Goal: Information Seeking & Learning: Learn about a topic

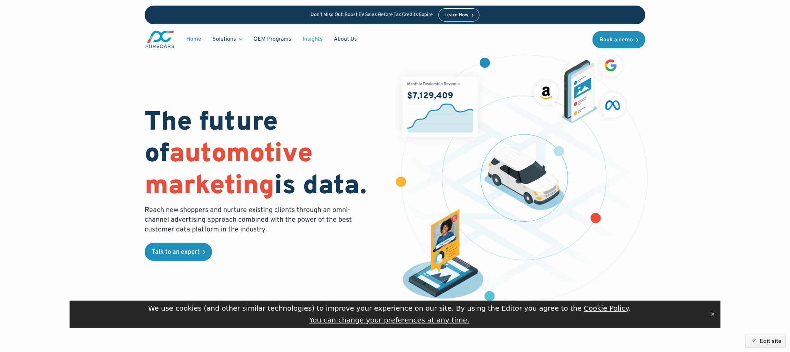
click at [311, 37] on link "Insights" at bounding box center [312, 39] width 31 height 13
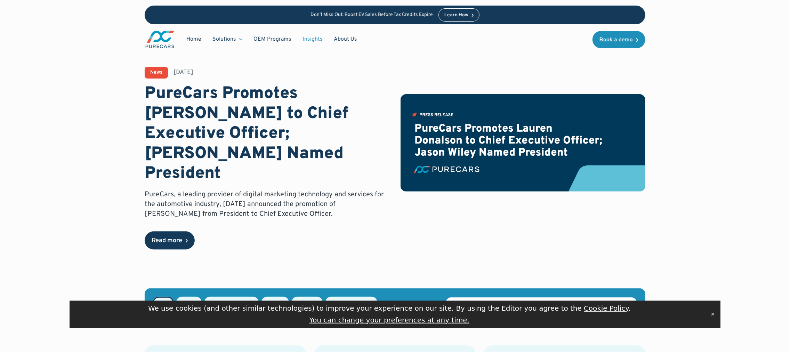
click at [160, 238] on div "Read more" at bounding box center [167, 241] width 31 height 6
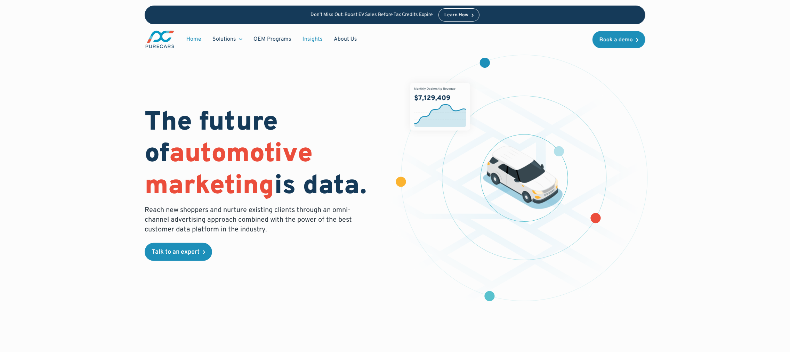
click at [309, 37] on link "Insights" at bounding box center [312, 39] width 31 height 13
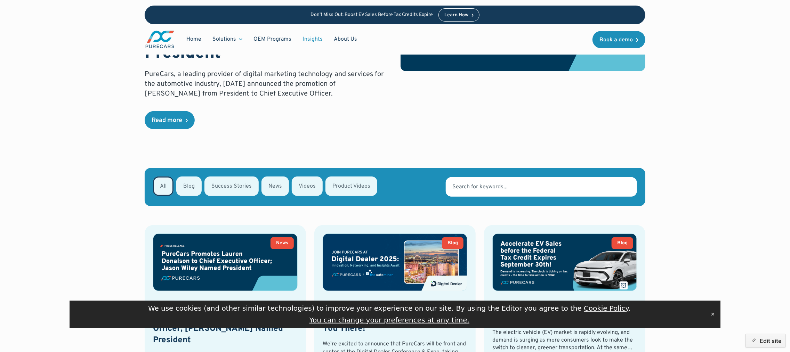
click at [240, 177] on div "Email Form" at bounding box center [231, 186] width 54 height 19
click at [216, 184] on input "Success Stories" at bounding box center [213, 186] width 5 height 5
radio input "true"
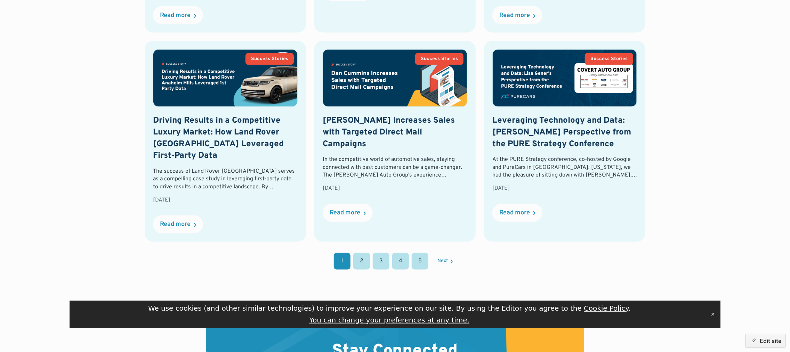
click at [364, 253] on link "2" at bounding box center [361, 261] width 17 height 17
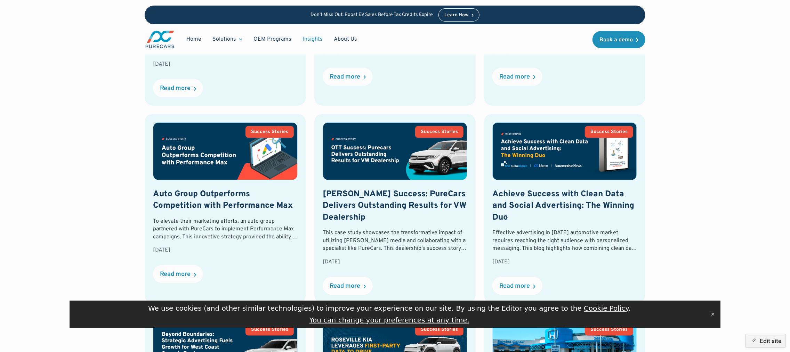
scroll to position [501, 0]
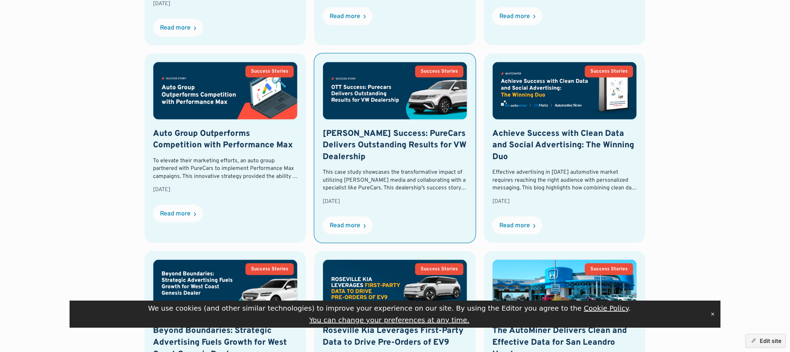
click at [391, 80] on img at bounding box center [395, 90] width 144 height 57
